Goal: Task Accomplishment & Management: Use online tool/utility

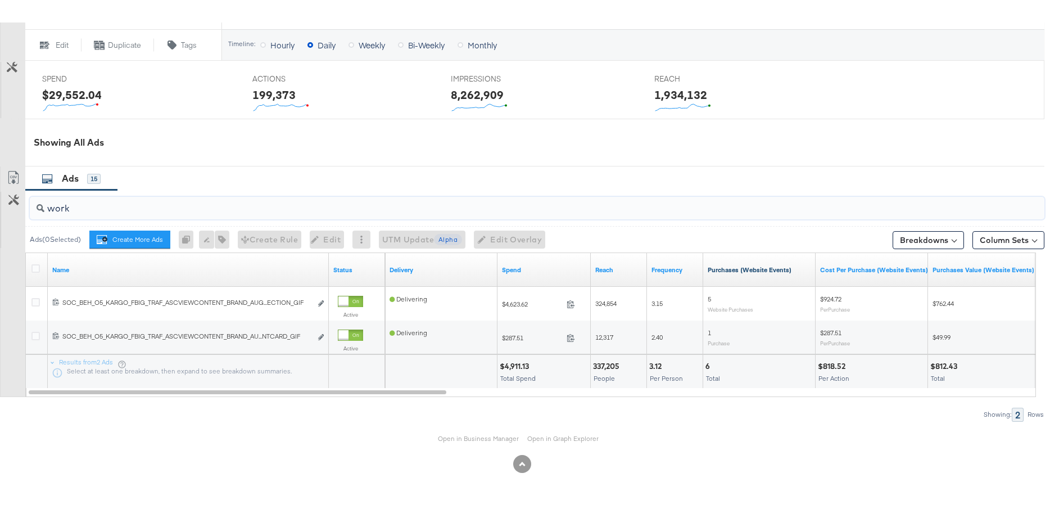
scroll to position [430, 0]
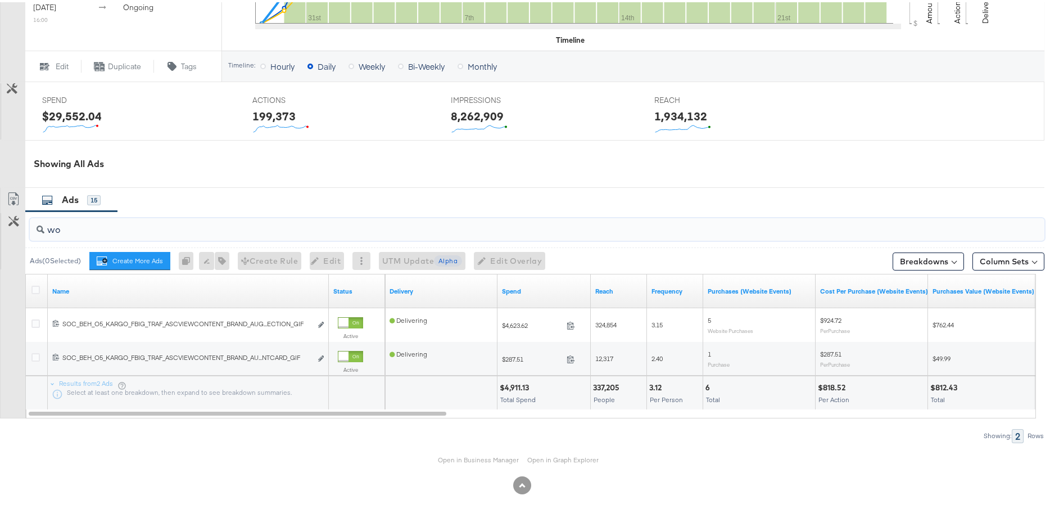
type input "w"
drag, startPoint x: 434, startPoint y: 412, endPoint x: 326, endPoint y: 400, distance: 109.2
click at [326, 400] on div "Name Status Delivery Spend Reach Frequency Purchases (Website Events) Cost Per …" at bounding box center [530, 344] width 1011 height 145
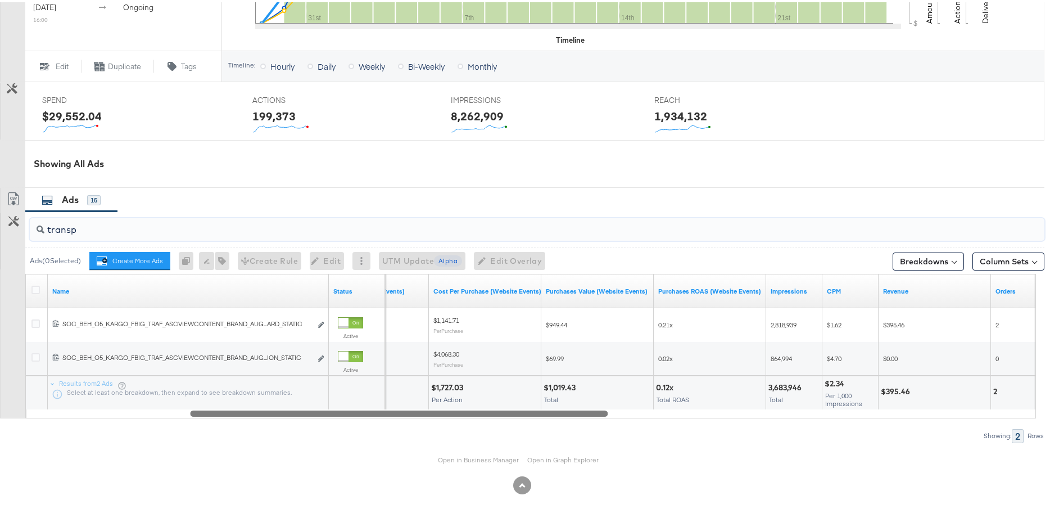
drag, startPoint x: 437, startPoint y: 411, endPoint x: 598, endPoint y: 414, distance: 161.4
click at [598, 414] on div at bounding box center [399, 411] width 418 height 10
type input "transp"
click at [997, 256] on button "Column Sets" at bounding box center [1009, 259] width 72 height 18
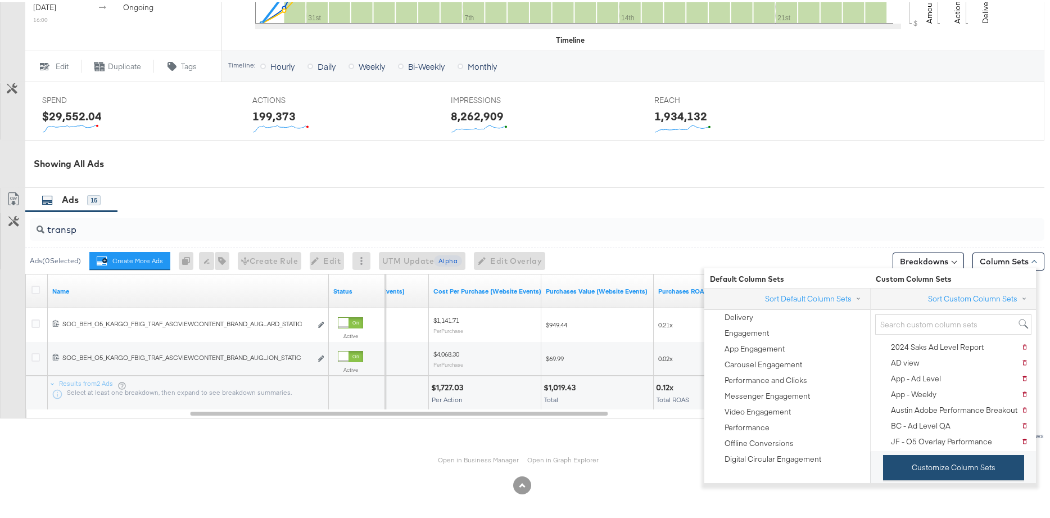
click at [960, 461] on button "Customize Column Sets" at bounding box center [953, 465] width 141 height 25
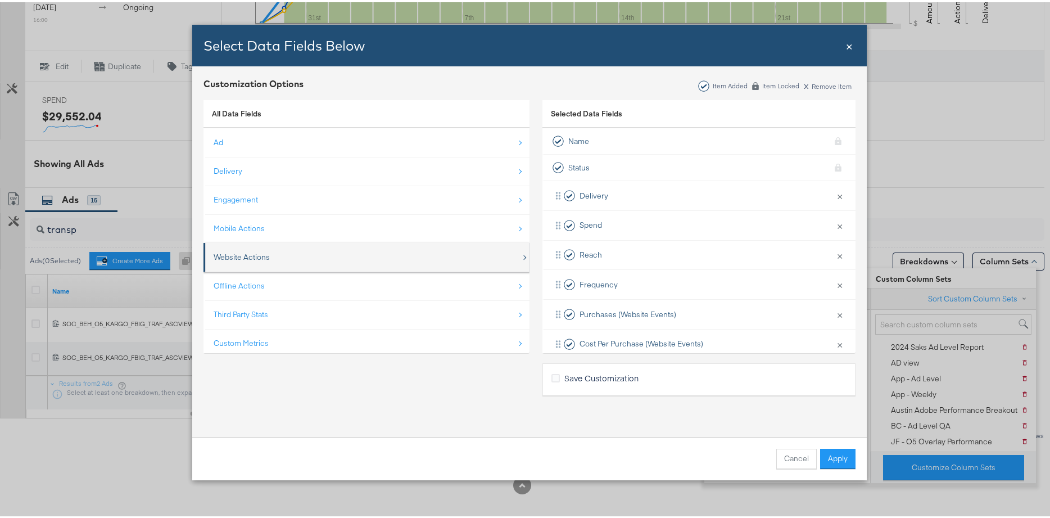
scroll to position [16, 0]
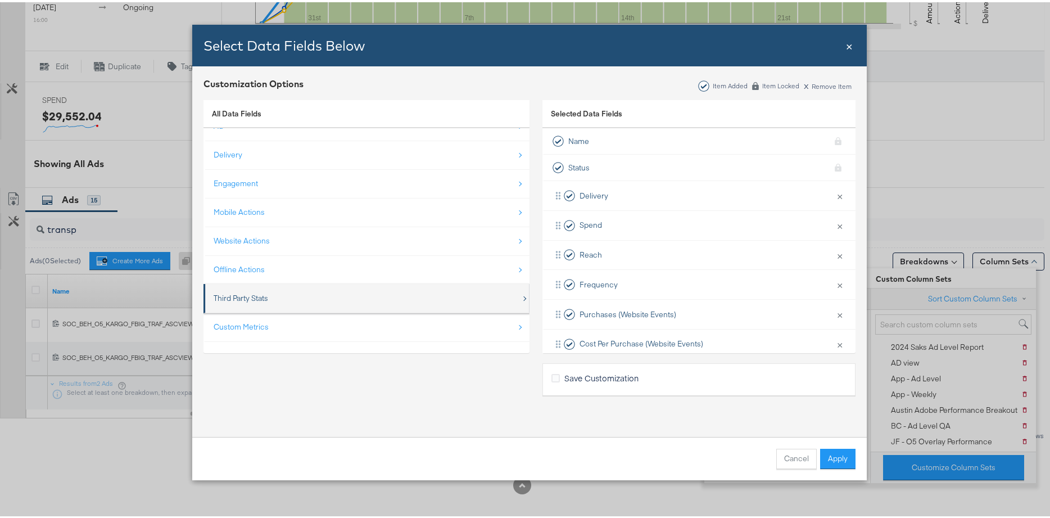
click at [351, 296] on div "Third Party Stats" at bounding box center [368, 296] width 308 height 23
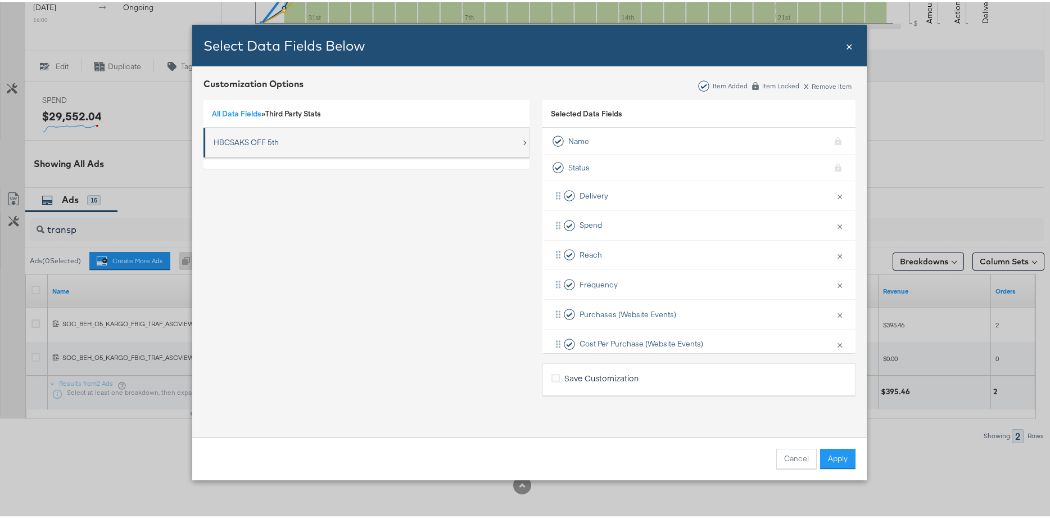
click at [245, 136] on div "HBCSAKS OFF 5th" at bounding box center [246, 140] width 65 height 11
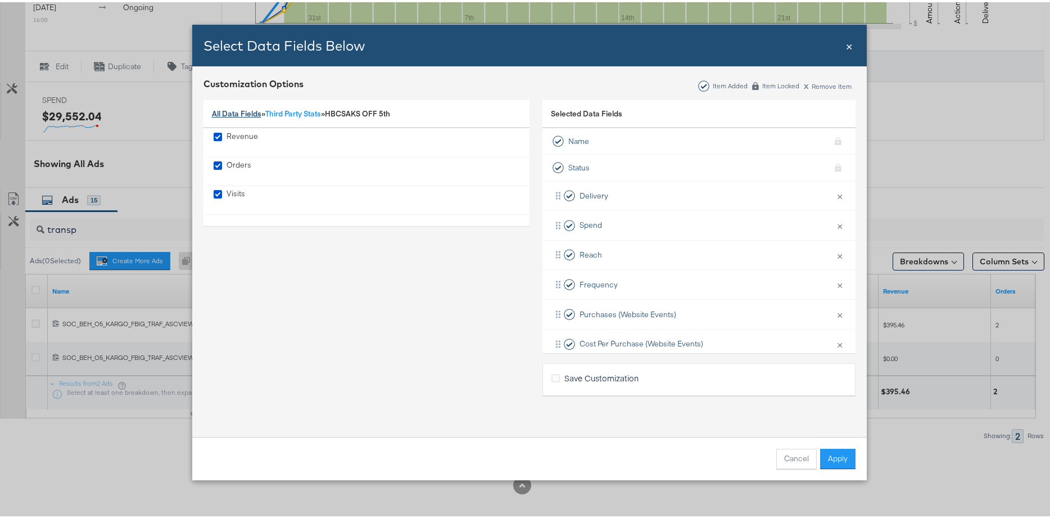
click at [219, 114] on link "All Data Fields" at bounding box center [236, 111] width 49 height 10
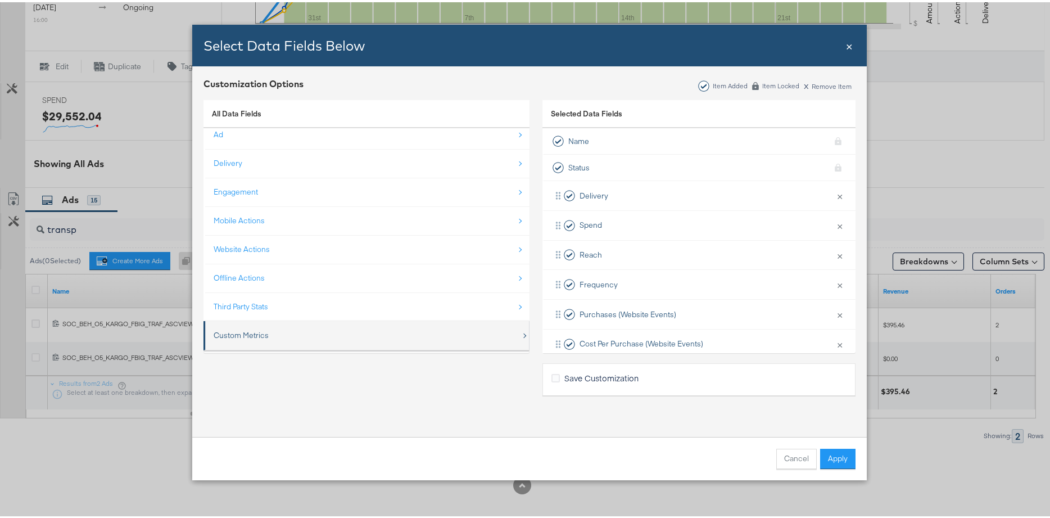
scroll to position [16, 0]
click at [262, 330] on div "Custom Metrics" at bounding box center [368, 324] width 308 height 23
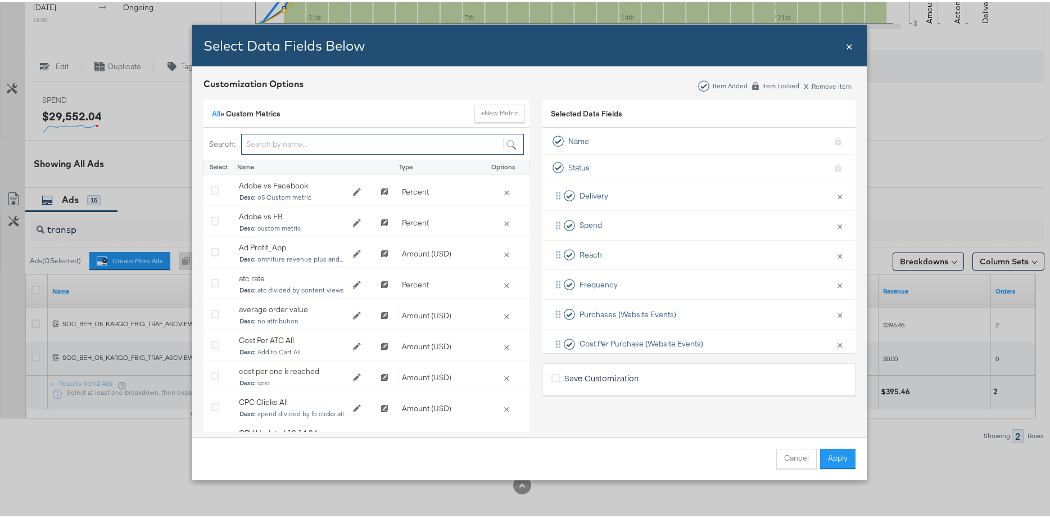
click at [274, 142] on input "Bulk Add Locations Modal" at bounding box center [382, 142] width 283 height 21
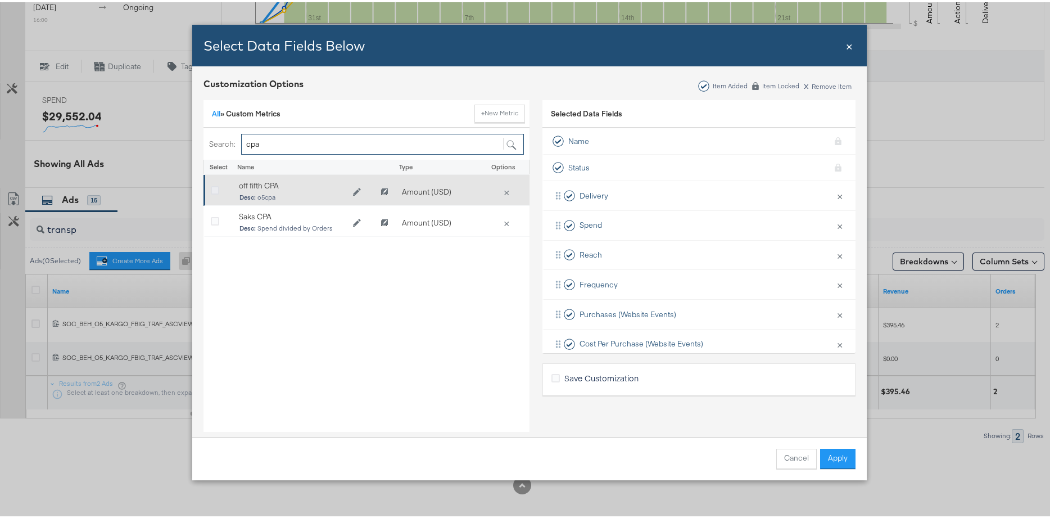
type input "cpa"
click at [213, 188] on icon "Bulk Add Locations Modal" at bounding box center [215, 188] width 8 height 8
click at [0, 0] on input "Bulk Add Locations Modal" at bounding box center [0, 0] width 0 height 0
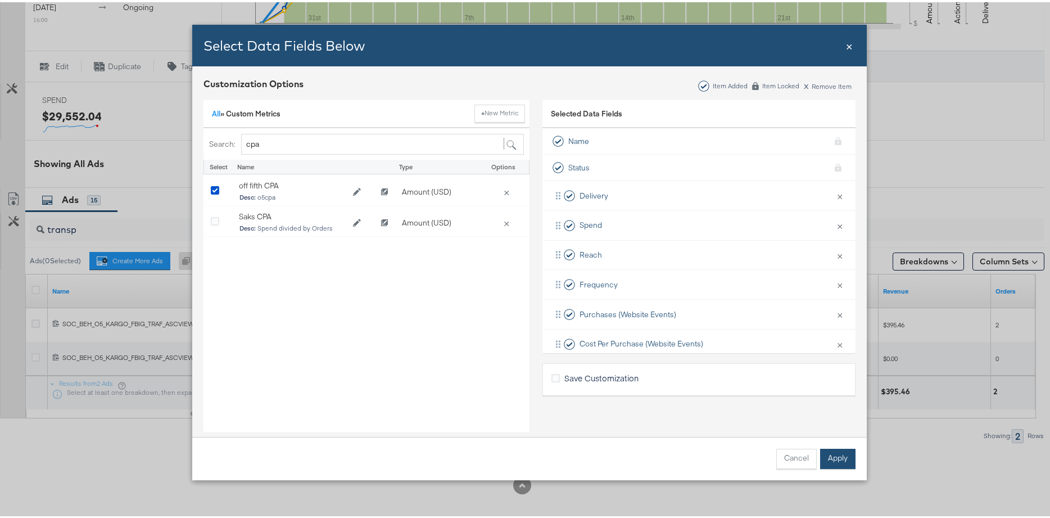
click at [837, 449] on button "Apply" at bounding box center [837, 456] width 35 height 20
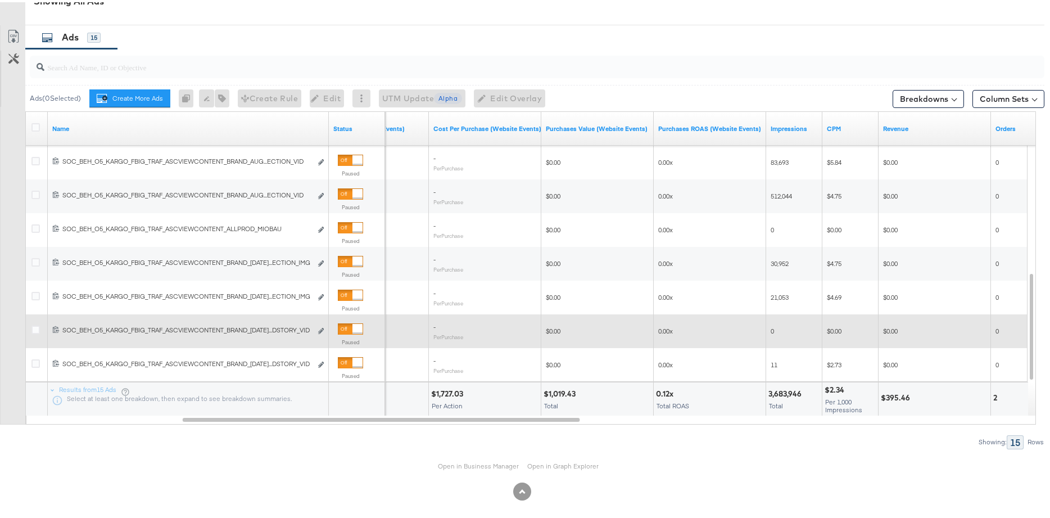
scroll to position [599, 0]
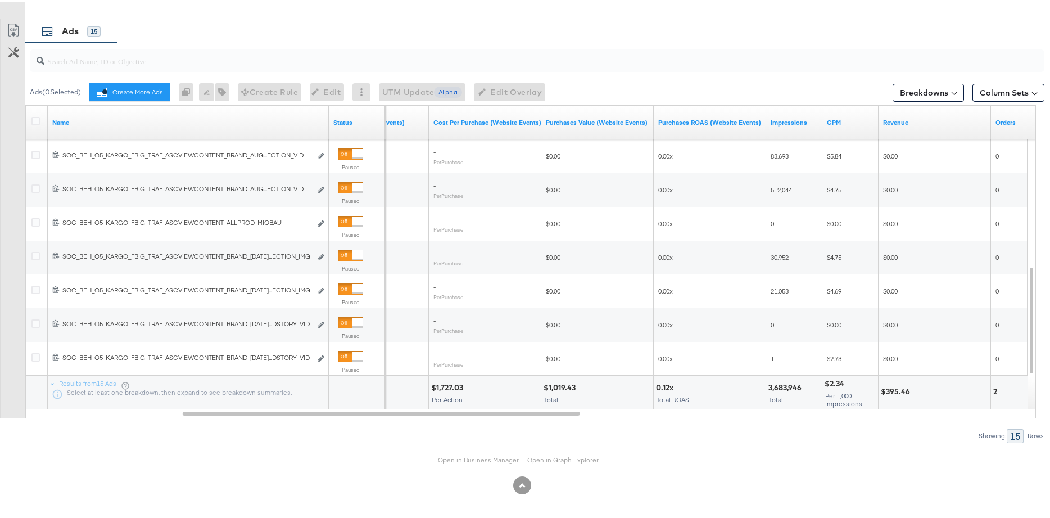
click at [183, 63] on input "search" at bounding box center [498, 54] width 908 height 22
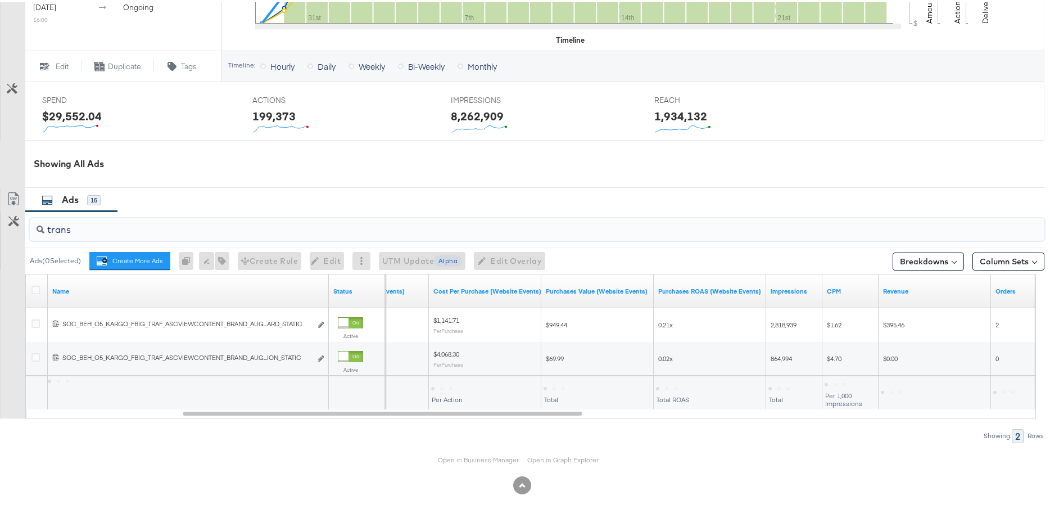
scroll to position [430, 0]
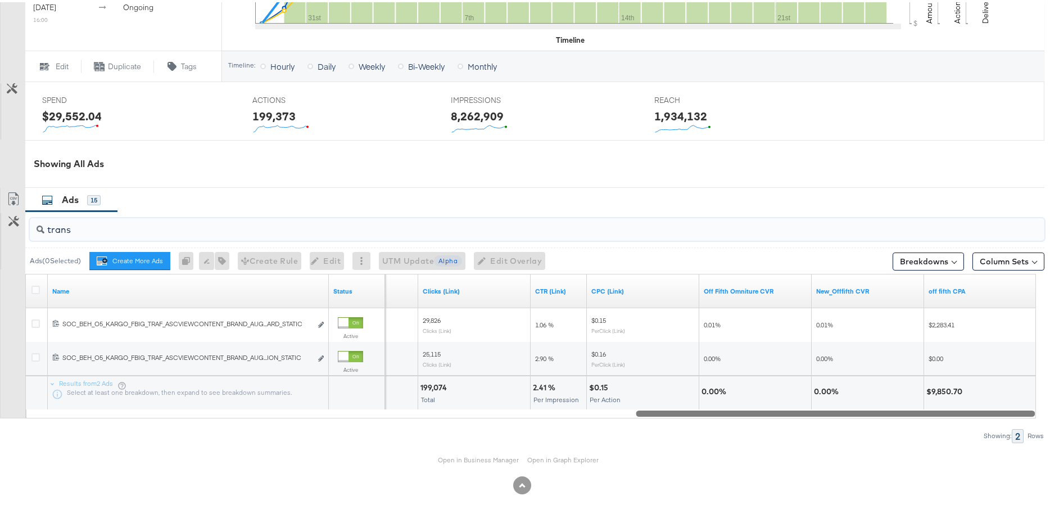
drag, startPoint x: 580, startPoint y: 414, endPoint x: 1034, endPoint y: 408, distance: 453.8
click at [1034, 408] on div at bounding box center [835, 411] width 399 height 10
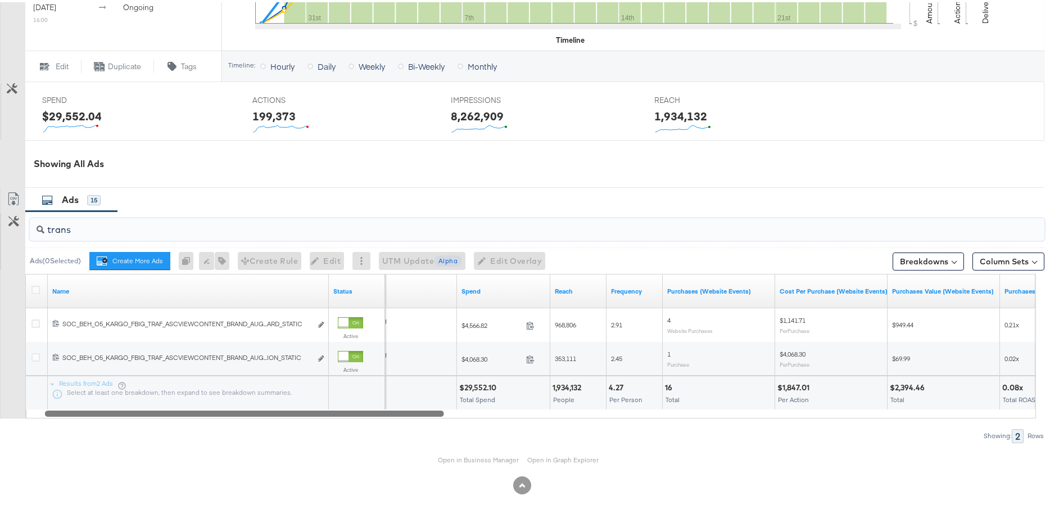
drag, startPoint x: 1011, startPoint y: 412, endPoint x: 415, endPoint y: 412, distance: 595.5
click at [415, 412] on div at bounding box center [244, 411] width 399 height 10
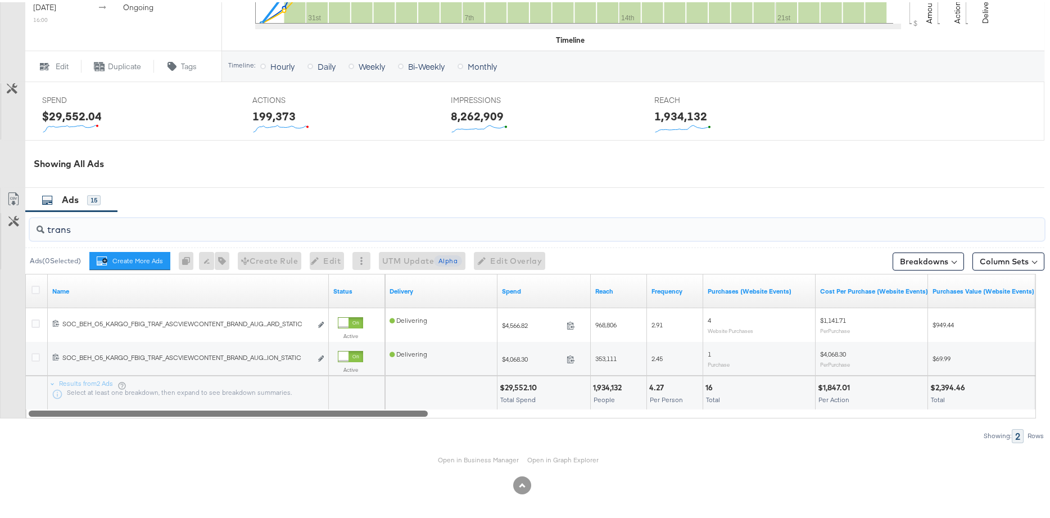
drag, startPoint x: 386, startPoint y: 414, endPoint x: 321, endPoint y: 416, distance: 65.8
click at [321, 416] on div "trans Ads ( 0 Selected) Create More Ads Create more ads for this ad set 0 Renam…" at bounding box center [522, 324] width 1045 height 231
drag, startPoint x: 419, startPoint y: 412, endPoint x: 391, endPoint y: 416, distance: 28.4
click at [391, 416] on div "trans Ads ( 0 Selected) Create More Ads Create more ads for this ad set 0 Renam…" at bounding box center [522, 324] width 1045 height 231
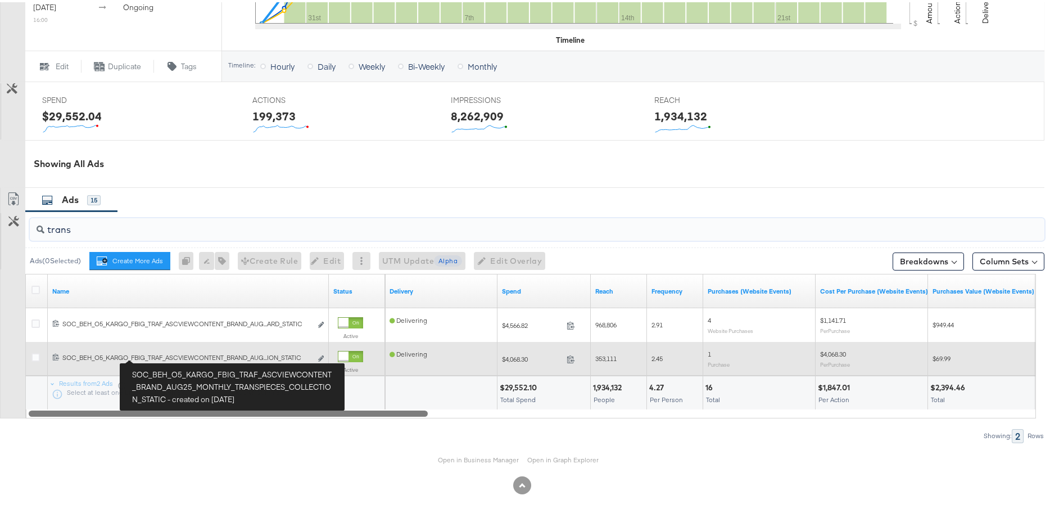
drag, startPoint x: 340, startPoint y: 412, endPoint x: 139, endPoint y: 356, distance: 208.3
click at [139, 356] on div "Name Status Delivery Spend Reach Frequency Purchases (Website Events) Cost Per …" at bounding box center [530, 344] width 1011 height 145
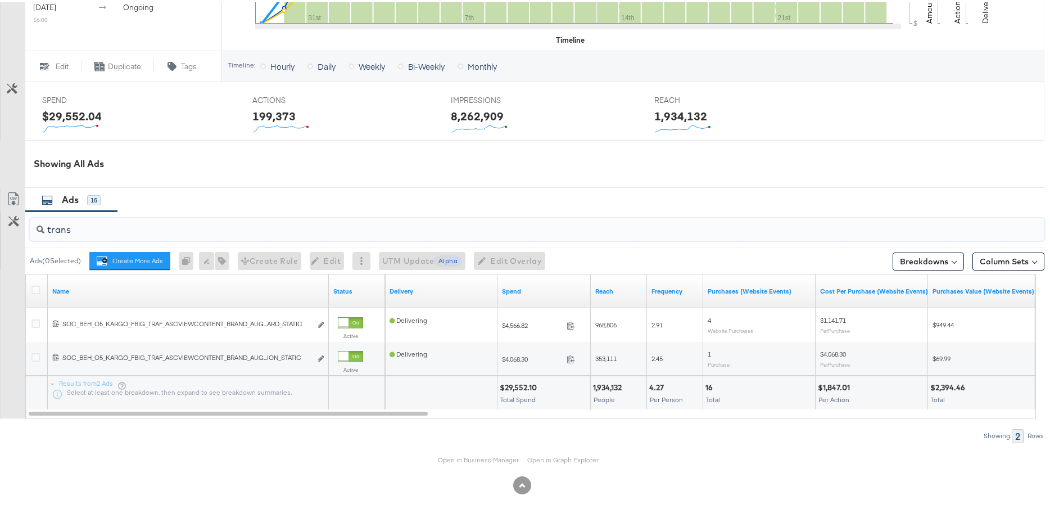
drag, startPoint x: 94, startPoint y: 229, endPoint x: 43, endPoint y: 232, distance: 51.8
click at [43, 232] on div "trans" at bounding box center [537, 227] width 1015 height 22
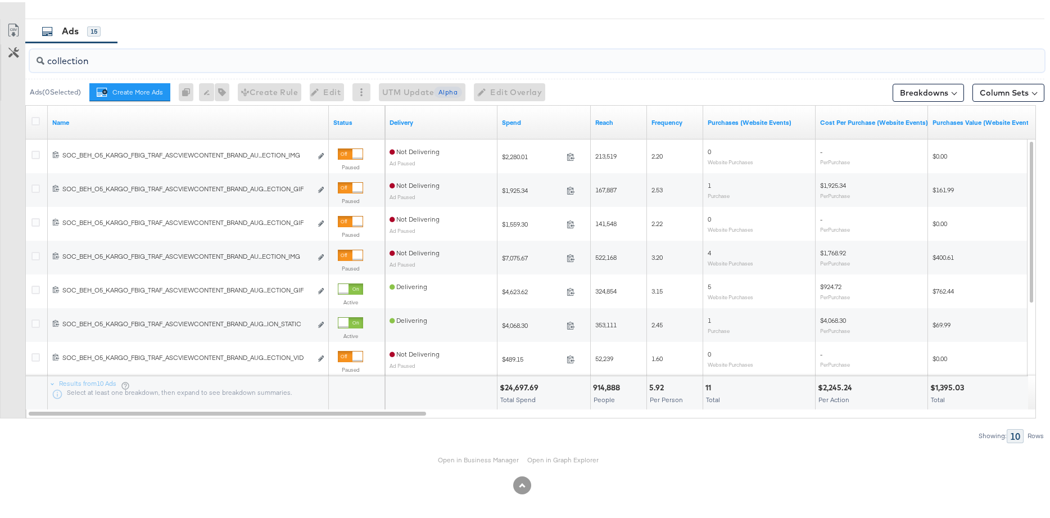
type input "collection"
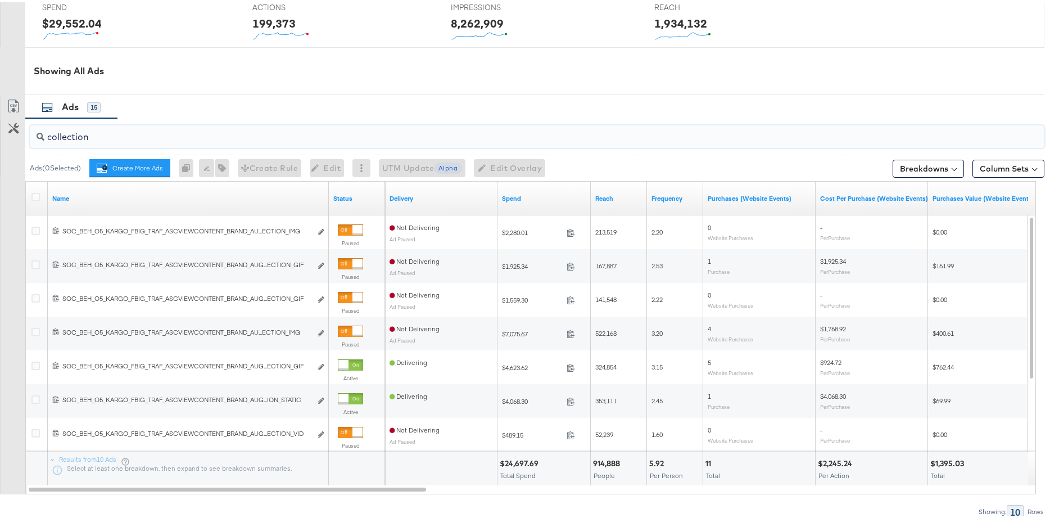
scroll to position [489, 0]
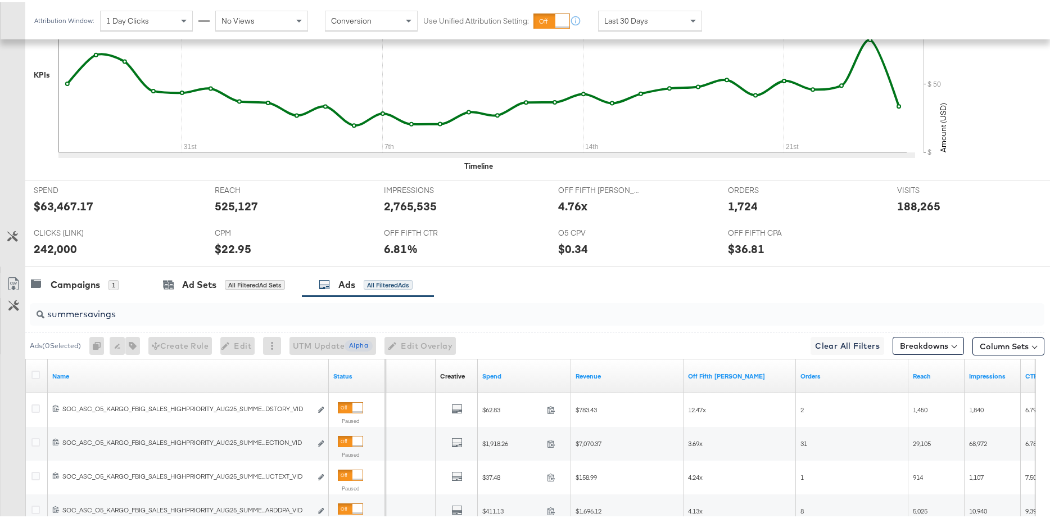
scroll to position [428, 0]
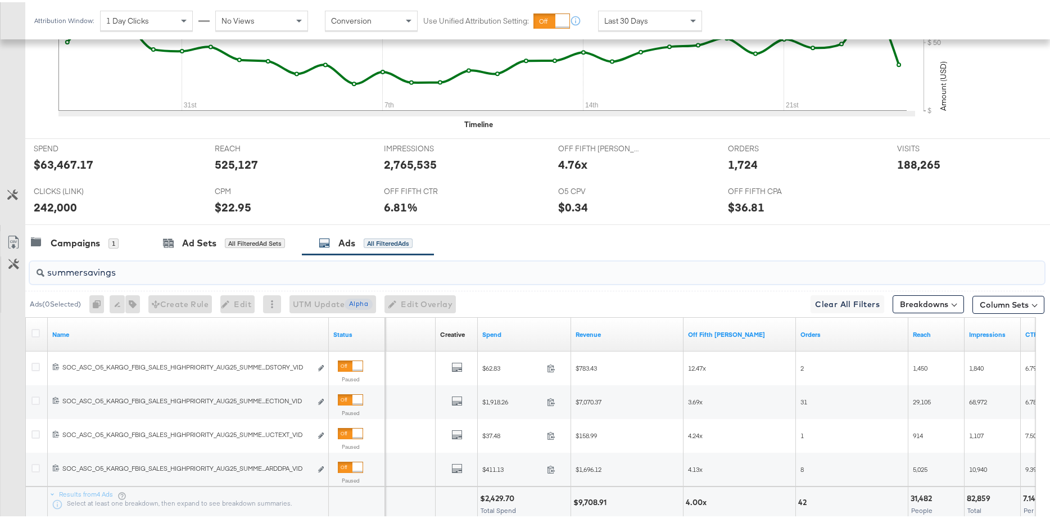
drag, startPoint x: 133, startPoint y: 274, endPoint x: 32, endPoint y: 270, distance: 101.3
click at [32, 270] on div "summersavings" at bounding box center [537, 270] width 1015 height 22
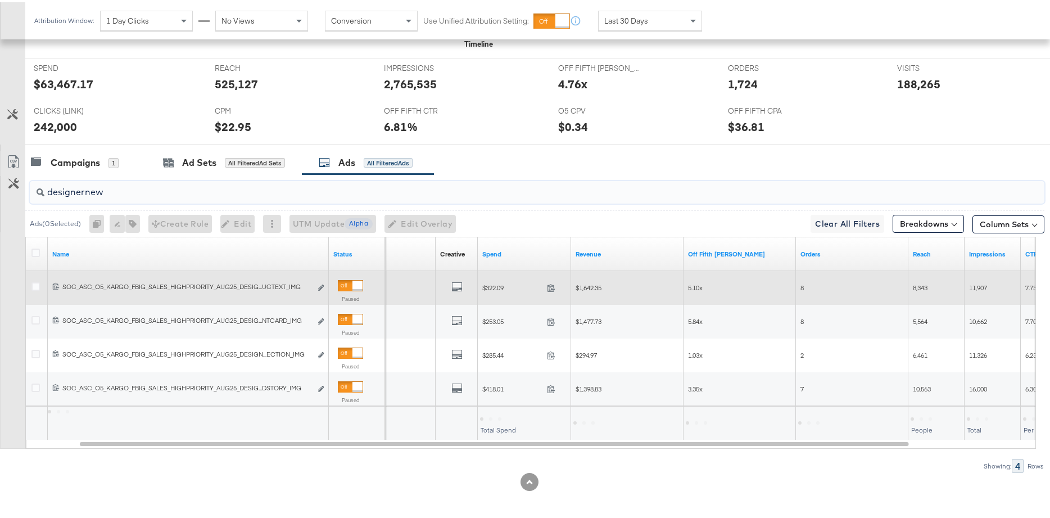
scroll to position [511, 0]
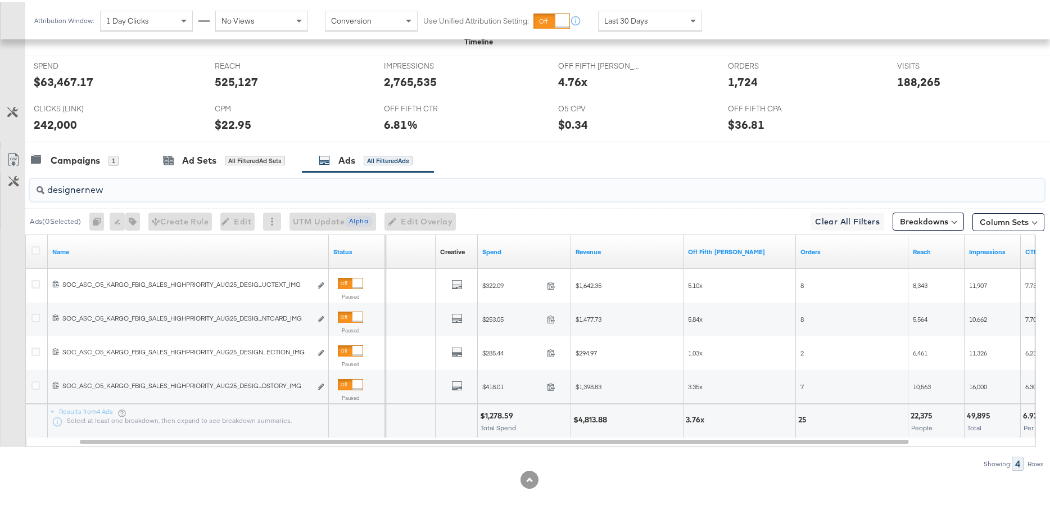
type input "designernew"
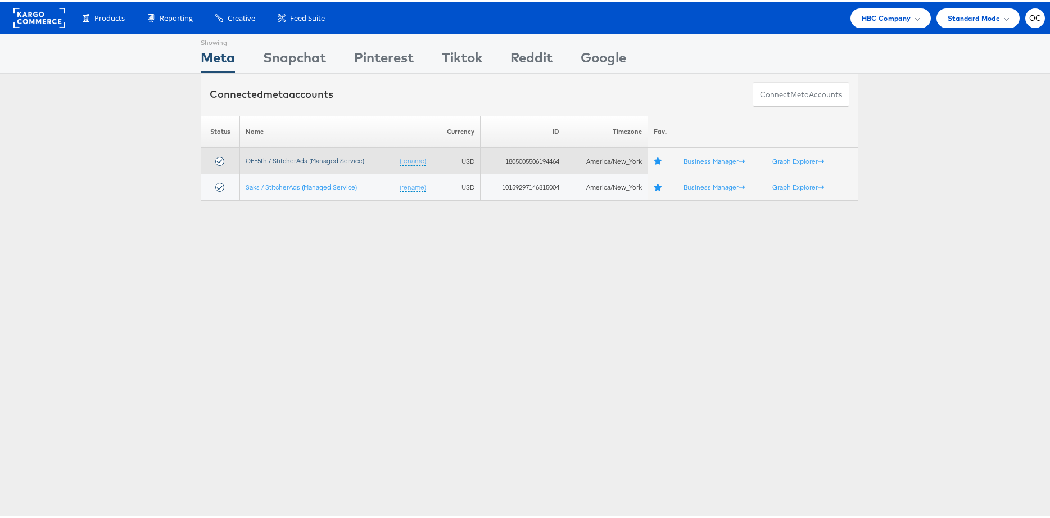
click at [332, 156] on link "OFF5th / StitcherAds (Managed Service)" at bounding box center [305, 158] width 119 height 8
